Goal: Check status: Check status

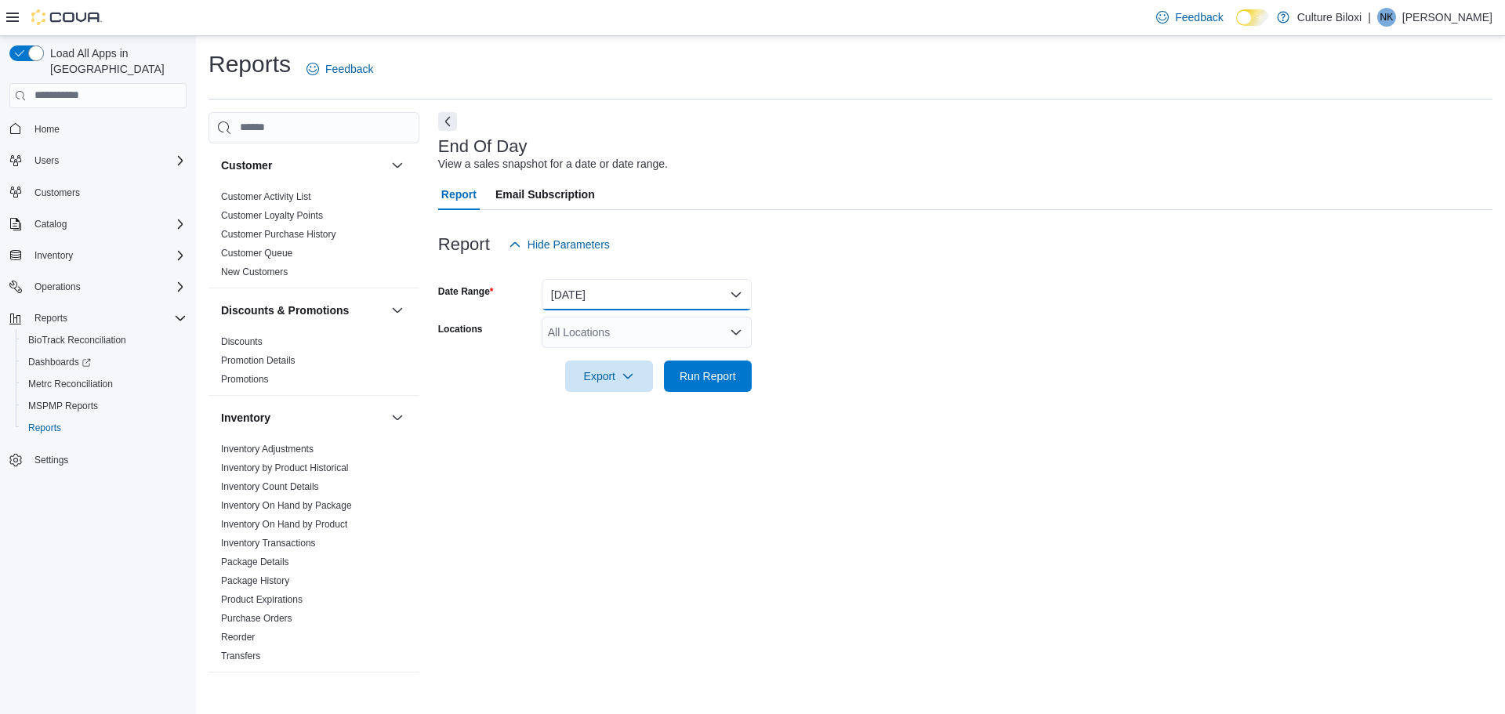
click at [638, 301] on button "Today" at bounding box center [647, 294] width 210 height 31
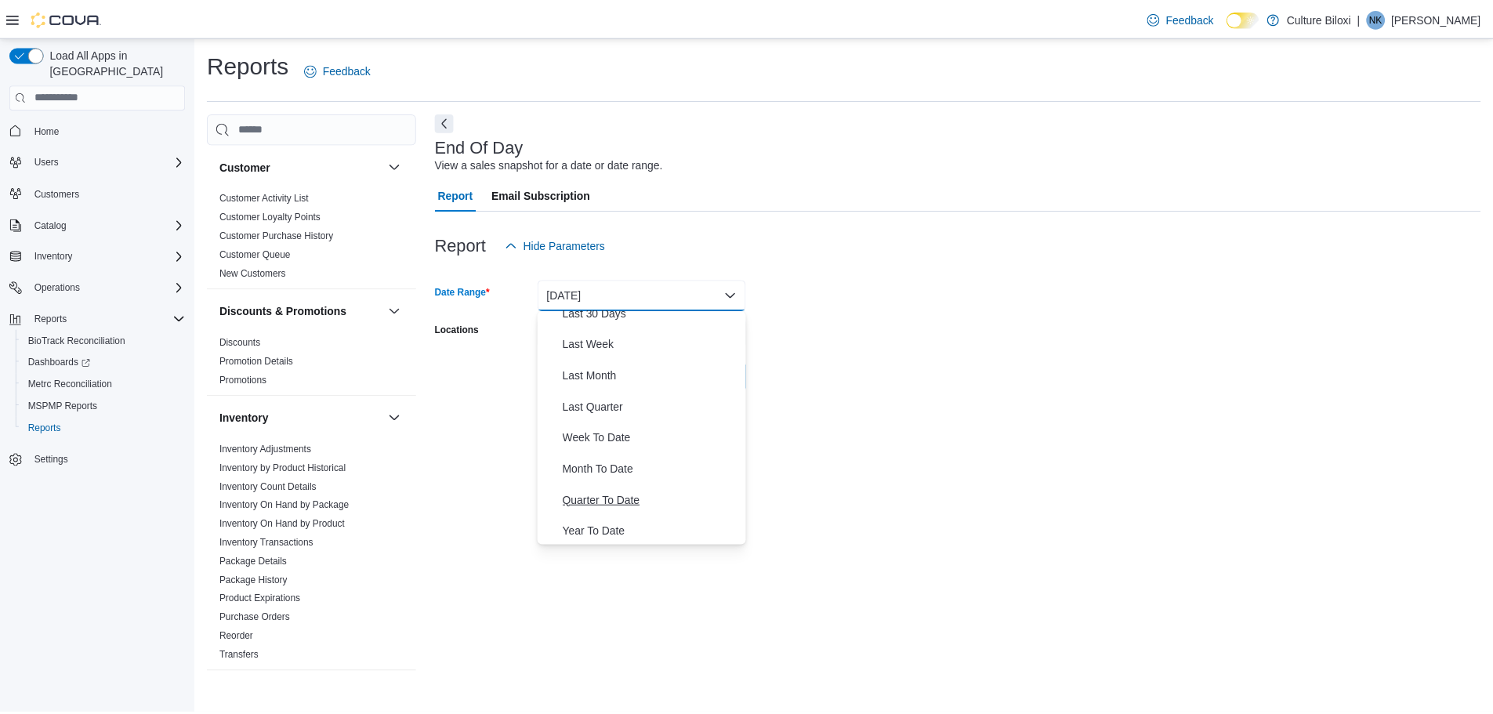
scroll to position [235, 0]
click at [628, 466] on span "Month To Date" at bounding box center [656, 467] width 179 height 19
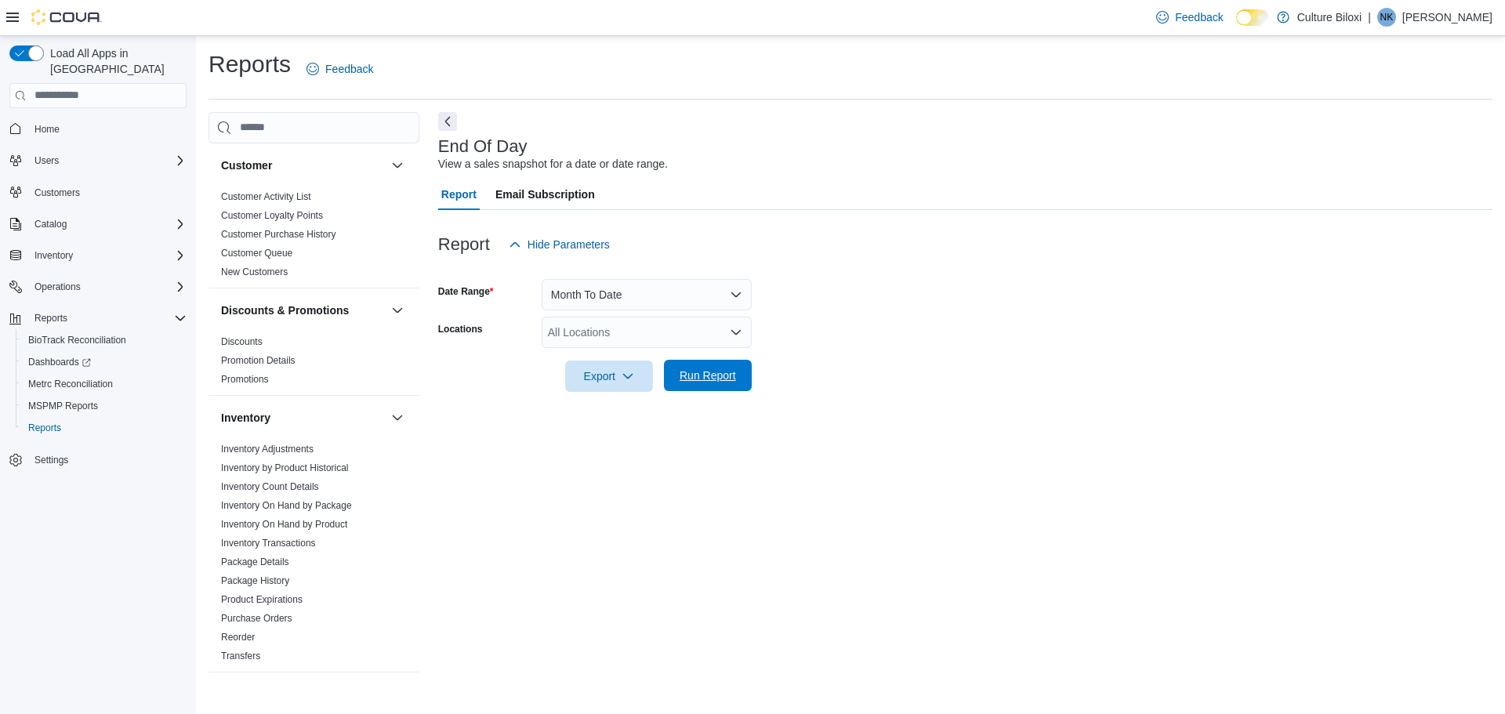
click at [707, 384] on span "Run Report" at bounding box center [707, 375] width 69 height 31
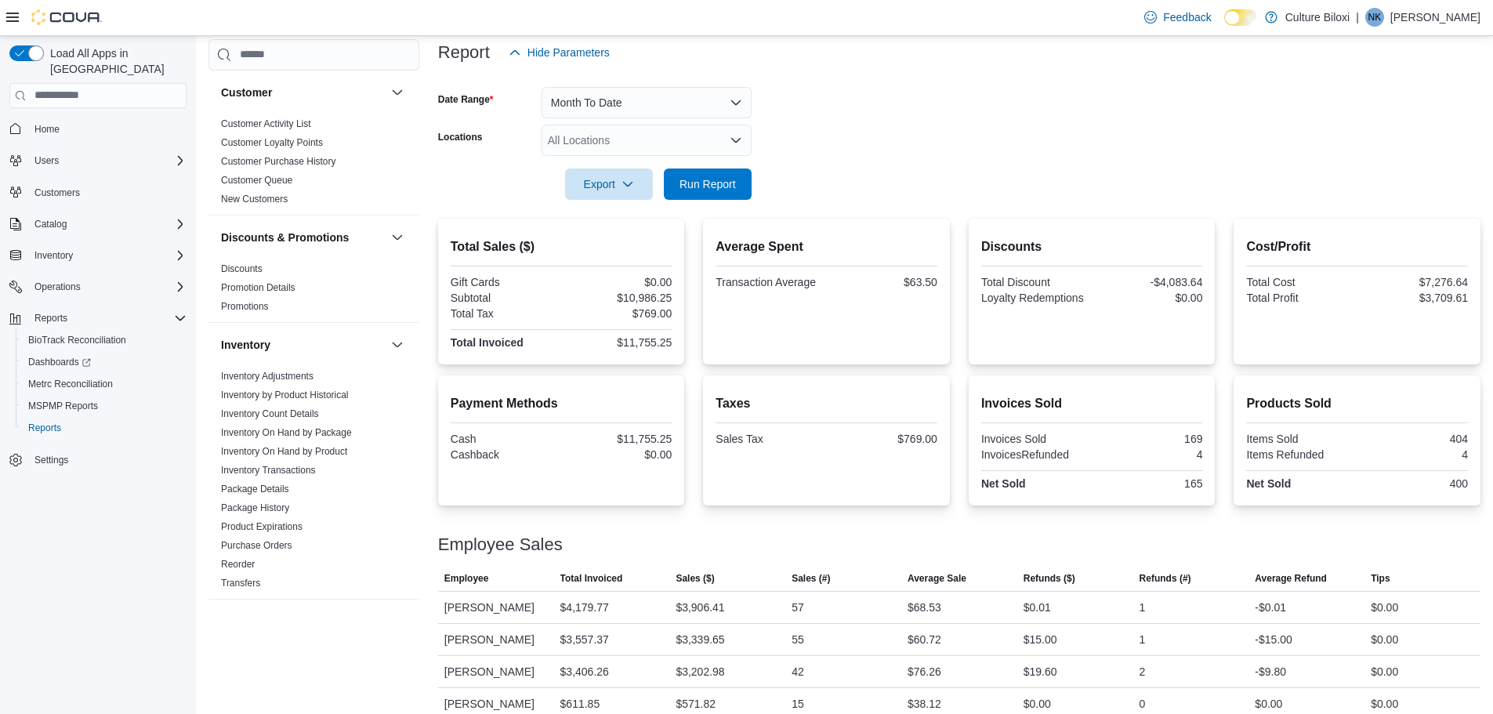
scroll to position [211, 0]
